Goal: Task Accomplishment & Management: Use online tool/utility

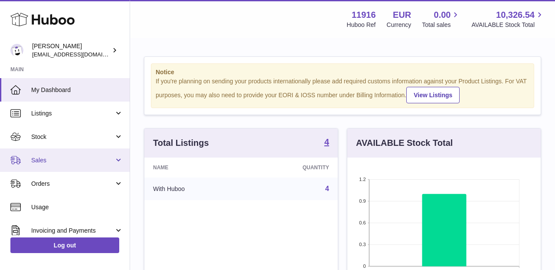
click at [113, 160] on link "Sales" at bounding box center [65, 159] width 130 height 23
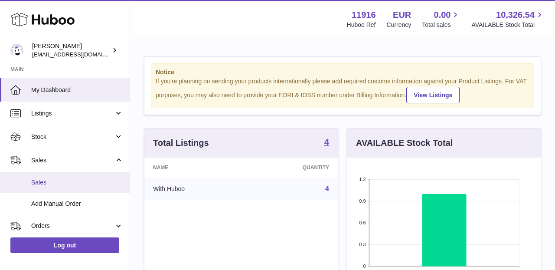
click at [102, 176] on link "Sales" at bounding box center [65, 182] width 130 height 21
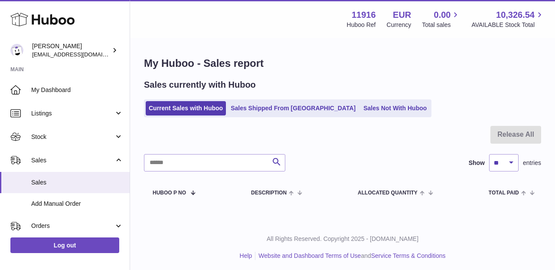
click at [71, 2] on div "Huboo" at bounding box center [65, 20] width 130 height 38
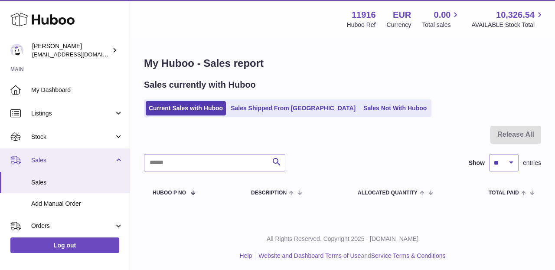
click at [47, 162] on span "Sales" at bounding box center [72, 160] width 83 height 8
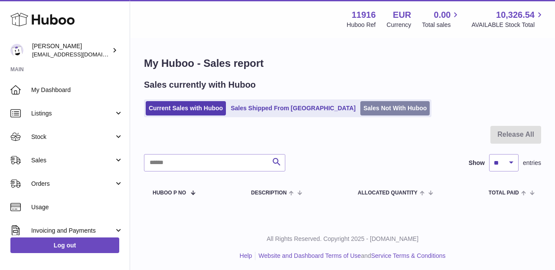
click at [360, 109] on link "Sales Not With Huboo" at bounding box center [394, 108] width 69 height 14
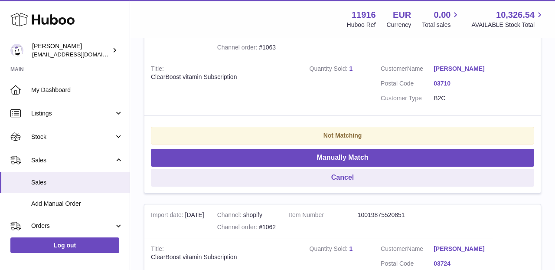
scroll to position [214, 0]
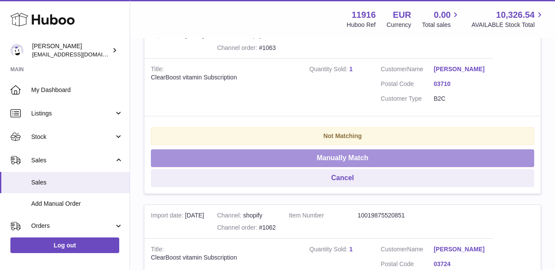
click at [339, 163] on button "Manually Match" at bounding box center [342, 158] width 383 height 18
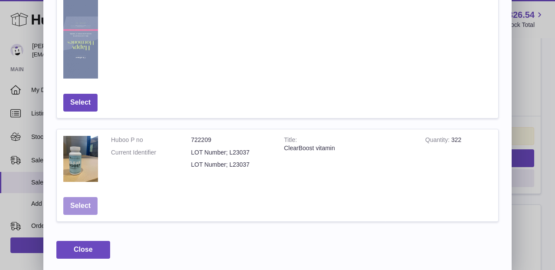
scroll to position [534, 0]
click at [82, 202] on button "Select" at bounding box center [80, 206] width 34 height 18
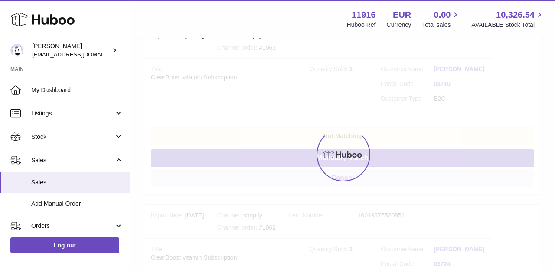
scroll to position [0, 0]
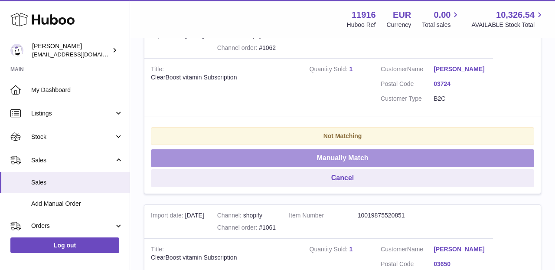
click at [318, 153] on button "Manually Match" at bounding box center [342, 158] width 383 height 18
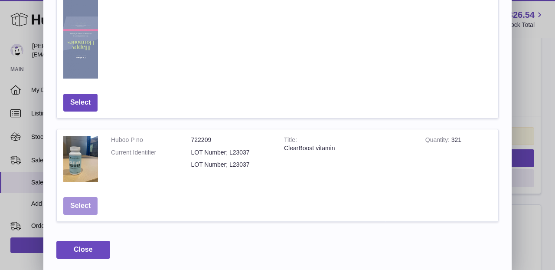
scroll to position [534, 0]
click at [79, 201] on button "Select" at bounding box center [80, 206] width 34 height 18
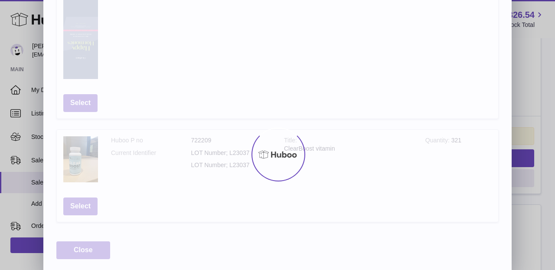
scroll to position [0, 0]
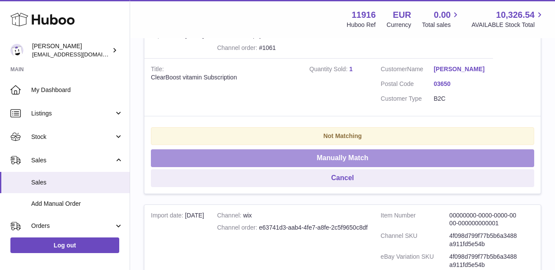
click at [363, 160] on button "Manually Match" at bounding box center [342, 158] width 383 height 18
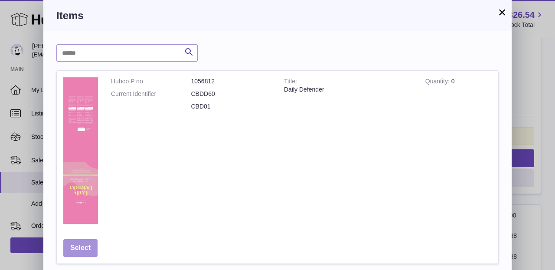
click at [84, 247] on button "Select" at bounding box center [80, 248] width 34 height 18
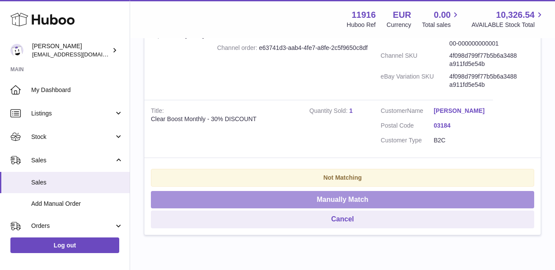
click at [325, 192] on button "Manually Match" at bounding box center [342, 200] width 383 height 18
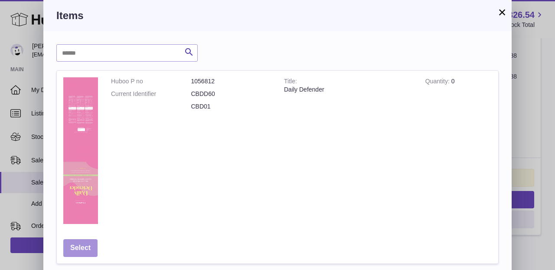
click at [84, 244] on button "Select" at bounding box center [80, 248] width 34 height 18
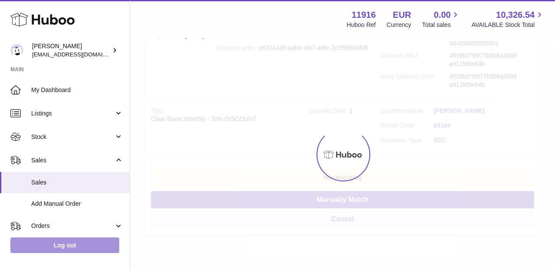
scroll to position [35, 0]
